Goal: Transaction & Acquisition: Purchase product/service

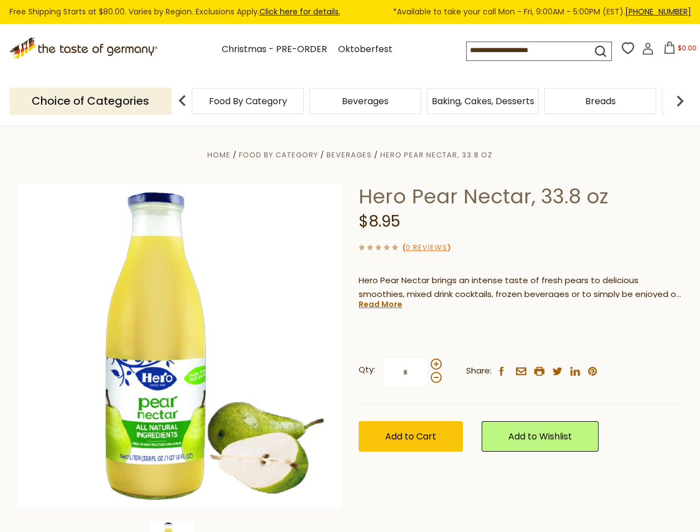
click at [350, 266] on div "Home Food By Category [GEOGRAPHIC_DATA] Hero Pear Nectar, 33.8 oz Hero Pear Nec…" at bounding box center [350, 361] width 682 height 427
click at [521, 50] on input at bounding box center [519, 50] width 105 height 16
click at [678, 51] on span "$0.00" at bounding box center [687, 47] width 19 height 9
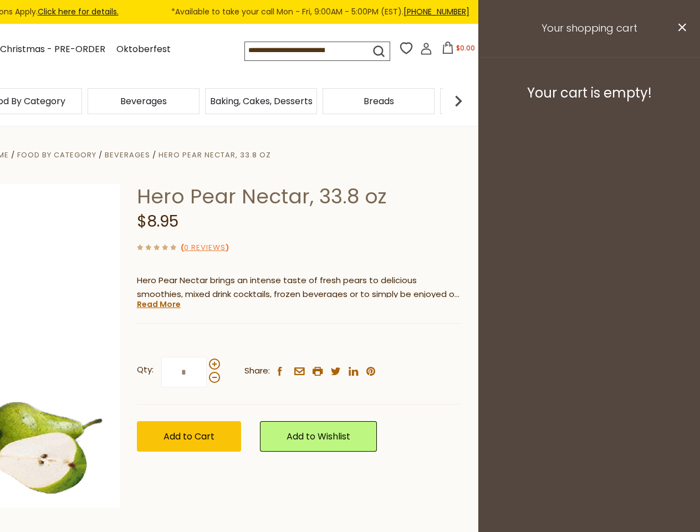
click at [202, 101] on div "Beverages" at bounding box center [143, 101] width 117 height 26
click at [82, 101] on div "Beverages" at bounding box center [26, 101] width 112 height 26
click at [680, 101] on h3 "Your cart is empty!" at bounding box center [589, 93] width 194 height 17
click at [350, 329] on div "Hero Pear Nectar, 33.8 oz $8.95 ( 0 Reviews ) Hero Pear Nectar brings an intens…" at bounding box center [299, 330] width 324 height 293
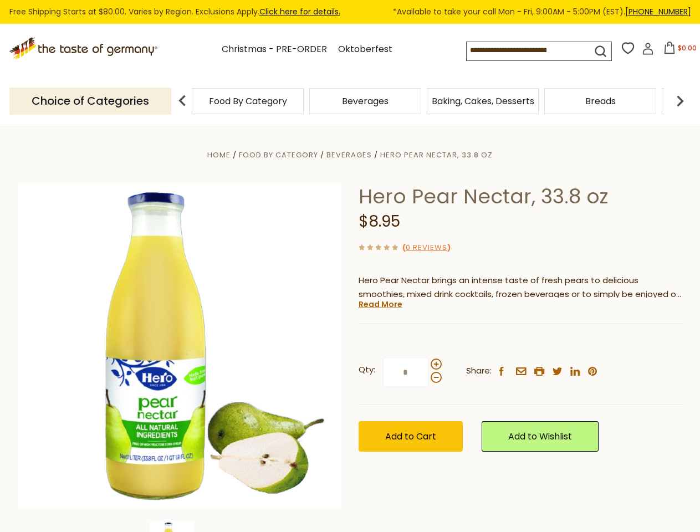
click at [180, 526] on div "Home Food By Category [GEOGRAPHIC_DATA] Hero Pear Nectar, 33.8 oz Hero Pear Nec…" at bounding box center [350, 361] width 682 height 427
click at [380, 304] on link "Read More" at bounding box center [381, 304] width 44 height 11
